Goal: Task Accomplishment & Management: Use online tool/utility

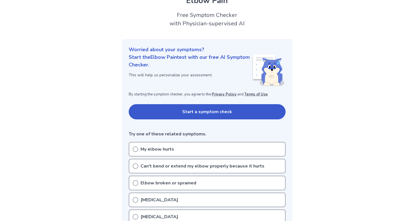
scroll to position [33, 0]
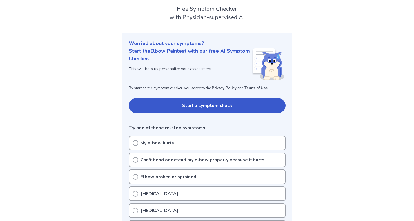
click at [135, 143] on icon at bounding box center [136, 143] width 6 height 6
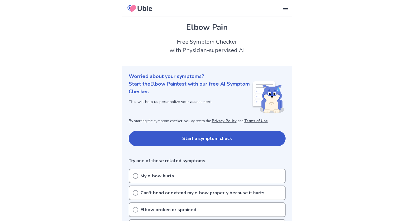
scroll to position [0, 0]
click at [189, 139] on button "Start a symptom check" at bounding box center [207, 138] width 157 height 15
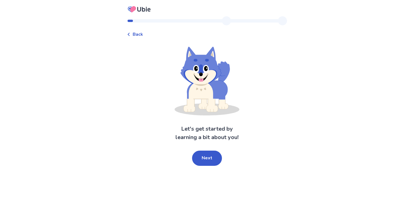
click at [130, 33] on icon at bounding box center [128, 34] width 3 height 3
